Goal: Entertainment & Leisure: Consume media (video, audio)

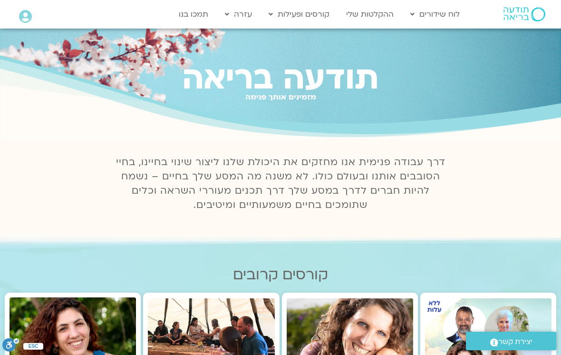
click at [378, 13] on link "ההקלטות שלי" at bounding box center [369, 14] width 57 height 18
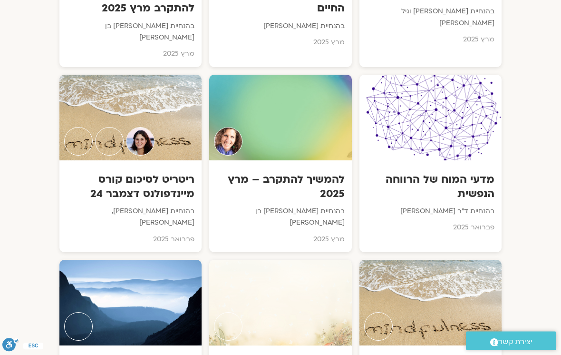
scroll to position [3913, 0]
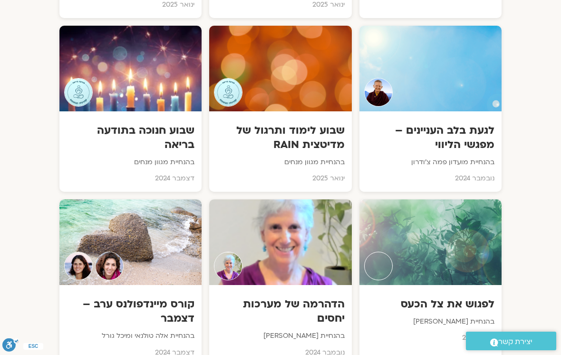
scroll to position [4870, 0]
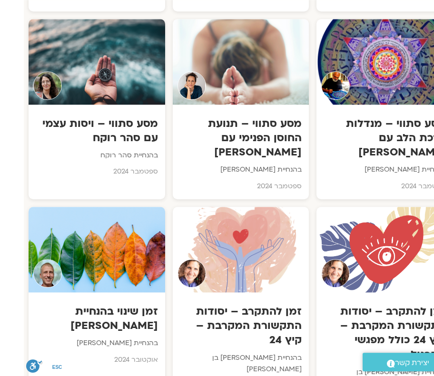
scroll to position [5997, 0]
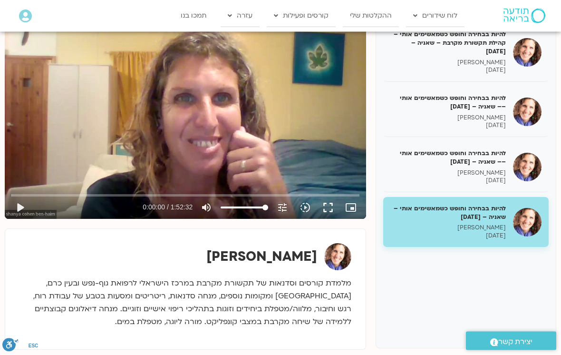
scroll to position [137, 0]
click at [433, 232] on p "28/05/2025" at bounding box center [448, 236] width 116 height 8
click at [25, 206] on button "play_arrow" at bounding box center [20, 207] width 23 height 23
click at [20, 193] on input "Zoeken" at bounding box center [185, 195] width 349 height 6
click at [26, 211] on button "pause" at bounding box center [20, 207] width 23 height 23
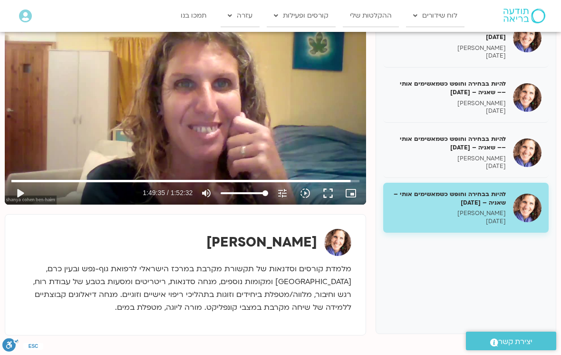
scroll to position [152, 0]
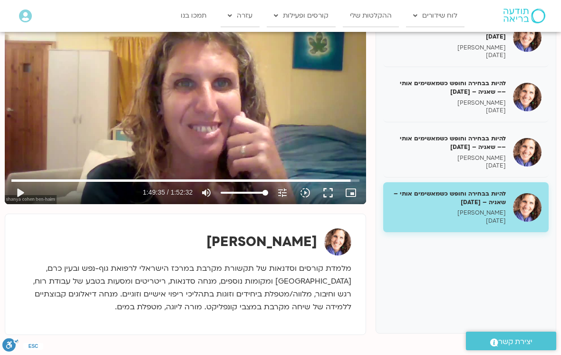
type input "6575.98536002997"
click at [433, 144] on h5 "להיות בבחירה וחופש כשמאשימים אותי –– שאניה – 21/05/25" at bounding box center [448, 142] width 116 height 17
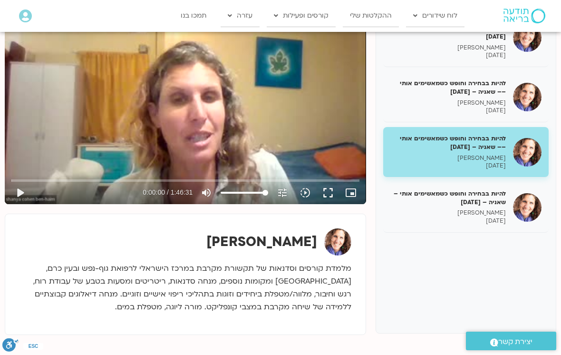
click at [22, 188] on button "play_arrow" at bounding box center [20, 192] width 23 height 23
click at [28, 192] on button "play_arrow" at bounding box center [20, 192] width 23 height 23
click at [29, 184] on button "pause" at bounding box center [20, 192] width 23 height 23
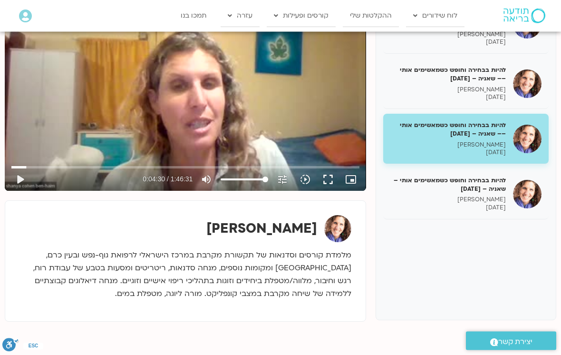
scroll to position [165, 0]
click at [21, 179] on button "play_arrow" at bounding box center [20, 179] width 23 height 23
click at [23, 182] on button "pause" at bounding box center [20, 179] width 23 height 23
click at [18, 187] on button "play_arrow" at bounding box center [20, 179] width 23 height 23
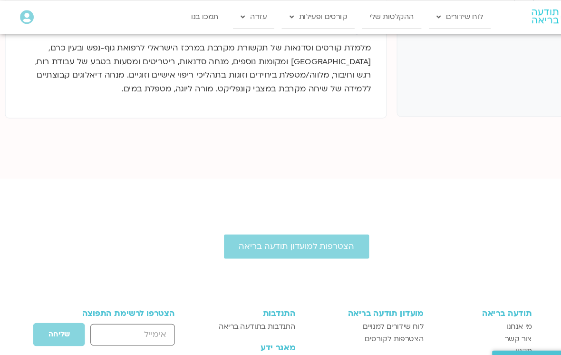
scroll to position [375, 0]
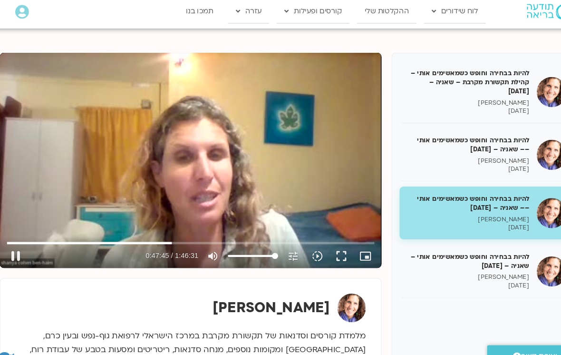
scroll to position [98, 0]
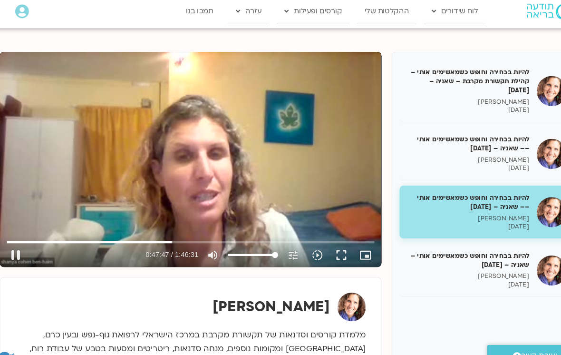
click at [20, 246] on button "pause" at bounding box center [20, 246] width 23 height 23
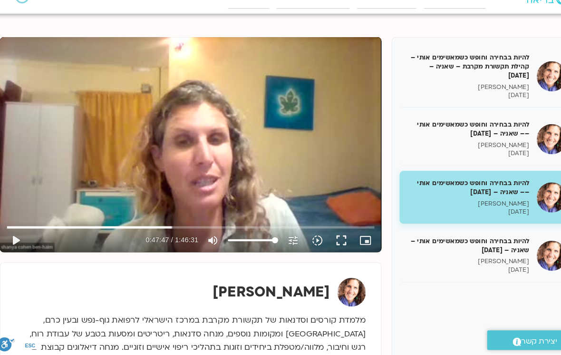
scroll to position [0, 0]
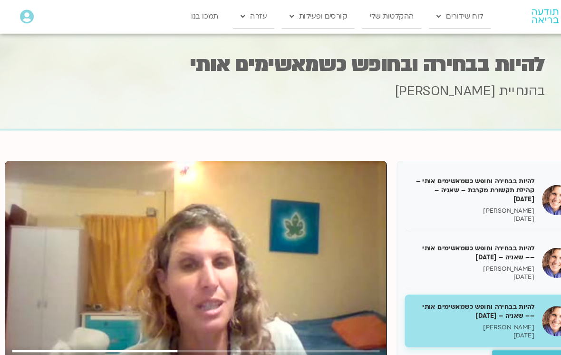
type input "2867.94073996634"
